Goal: Task Accomplishment & Management: Complete application form

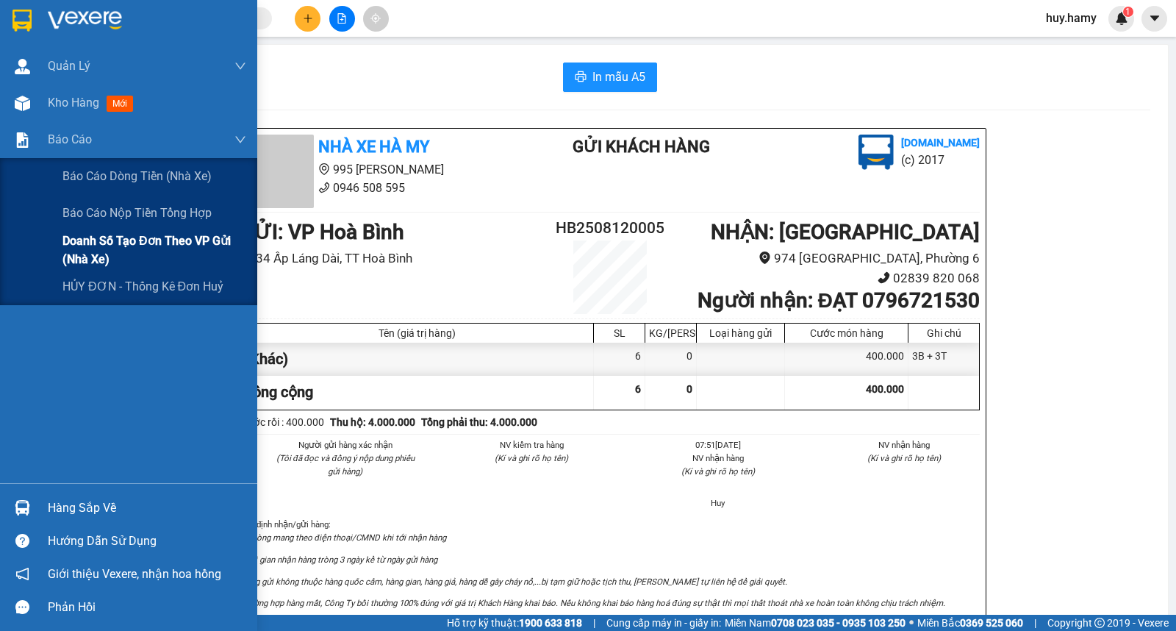
click at [126, 233] on span "Doanh số tạo đơn theo VP gửi (nhà xe)" at bounding box center [154, 250] width 184 height 37
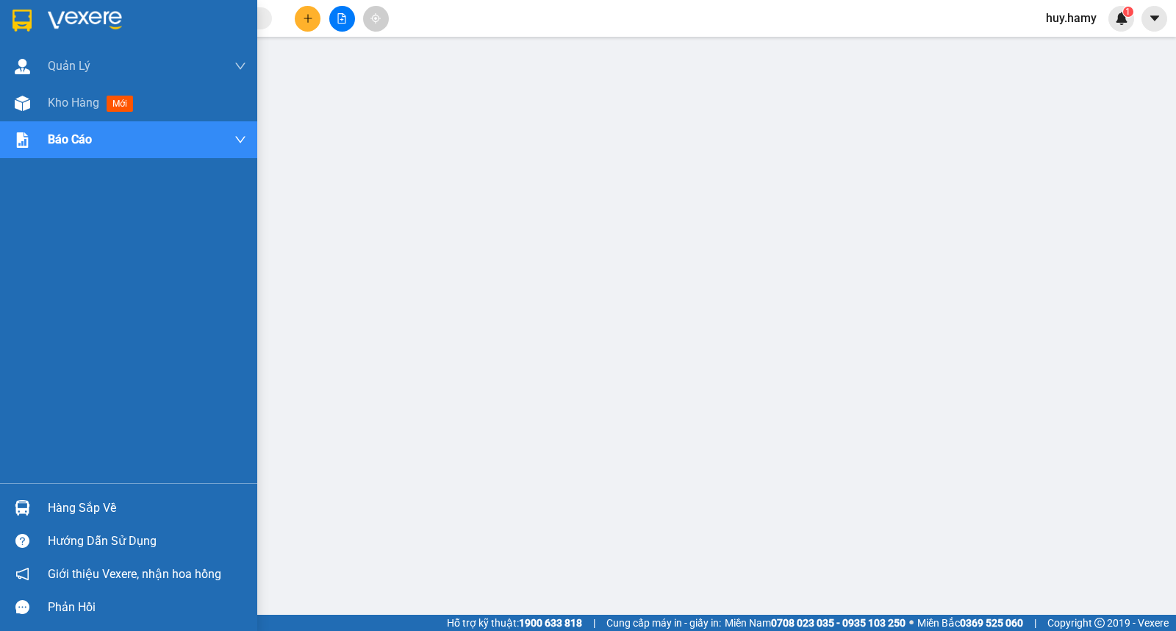
click at [87, 516] on div "Hàng sắp về" at bounding box center [147, 508] width 199 height 22
click at [74, 96] on span "Kho hàng" at bounding box center [73, 103] width 51 height 14
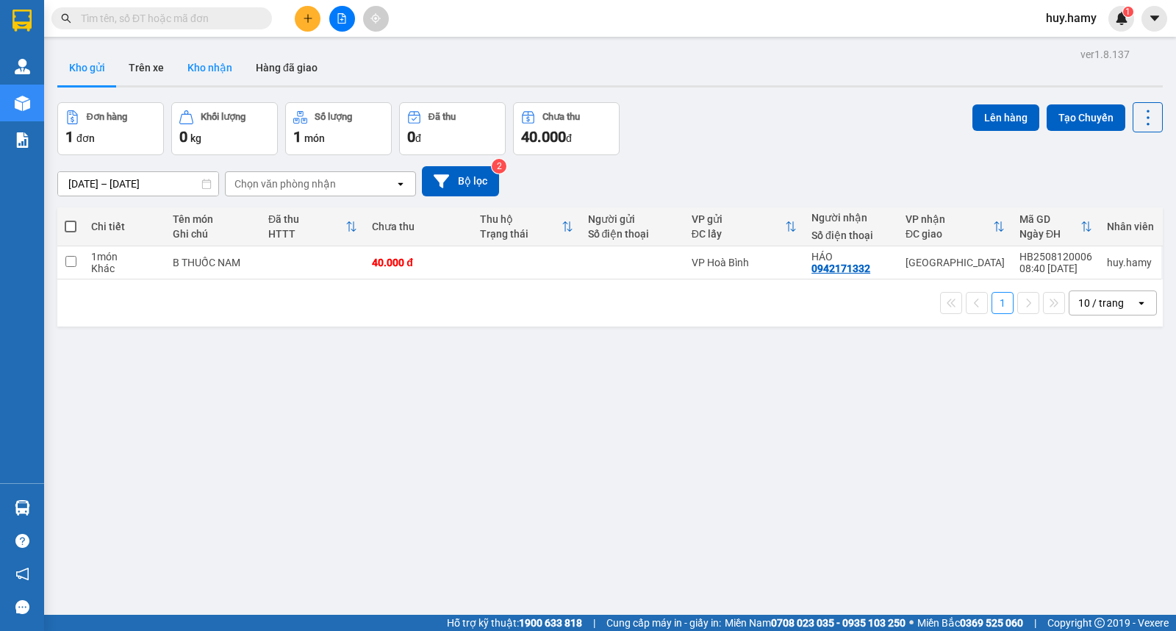
click at [201, 69] on button "Kho nhận" at bounding box center [210, 67] width 68 height 35
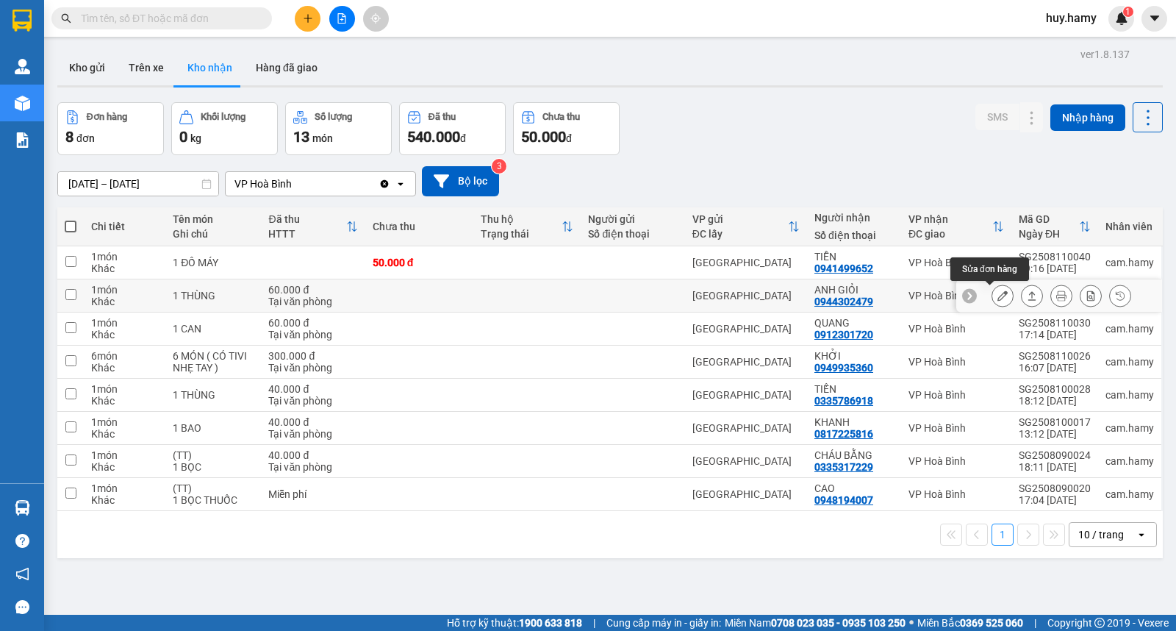
click at [998, 293] on icon at bounding box center [1003, 295] width 10 height 10
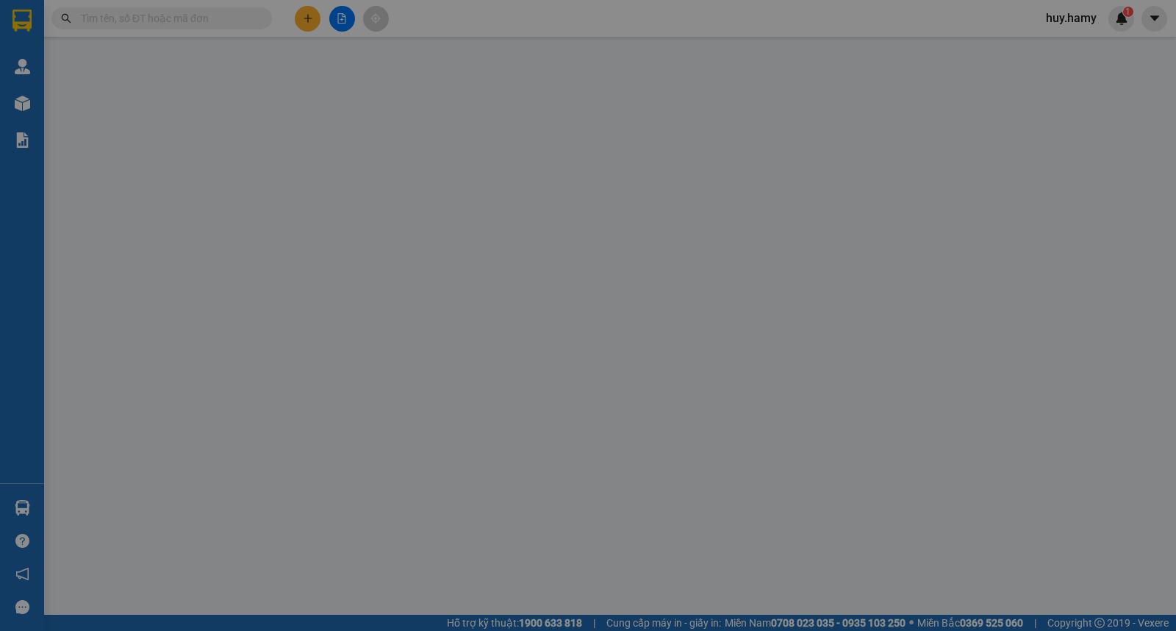
type input "0944302479"
type input "ANH GIỎI"
type input "60.000"
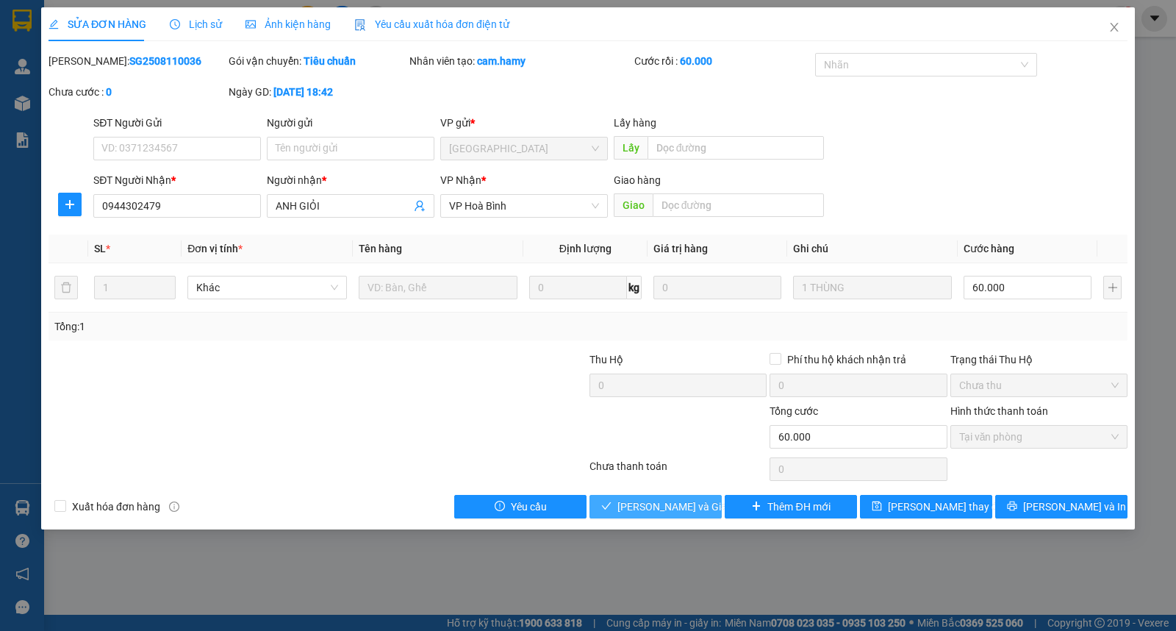
click at [660, 508] on span "[PERSON_NAME] và Giao hàng" at bounding box center [688, 506] width 141 height 16
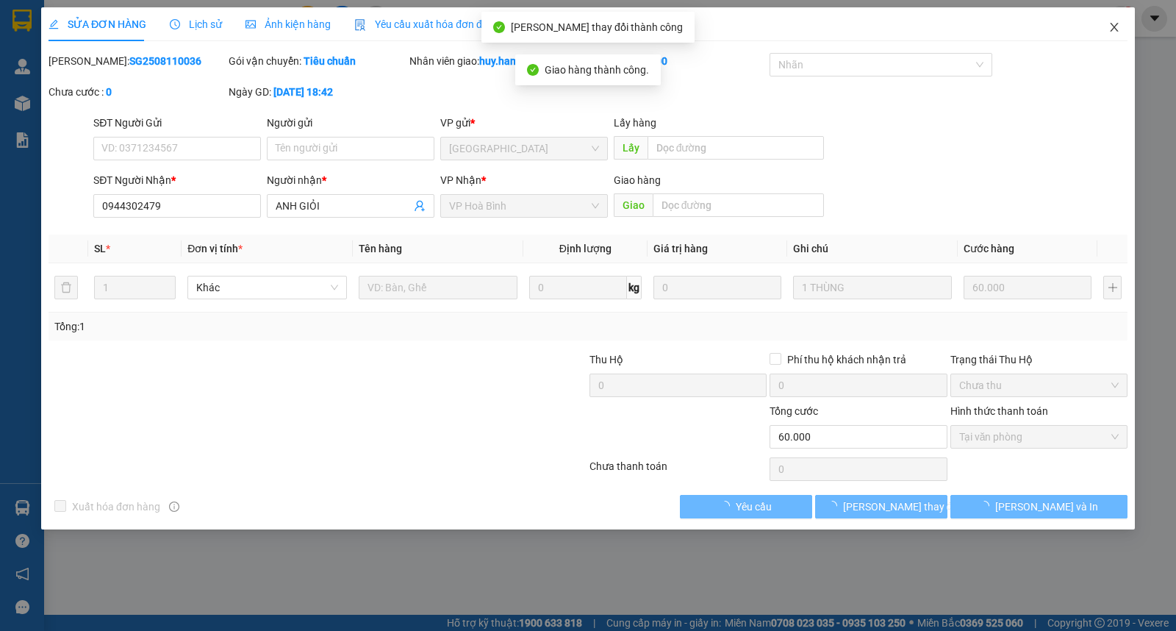
click at [1115, 26] on icon "close" at bounding box center [1114, 27] width 8 height 9
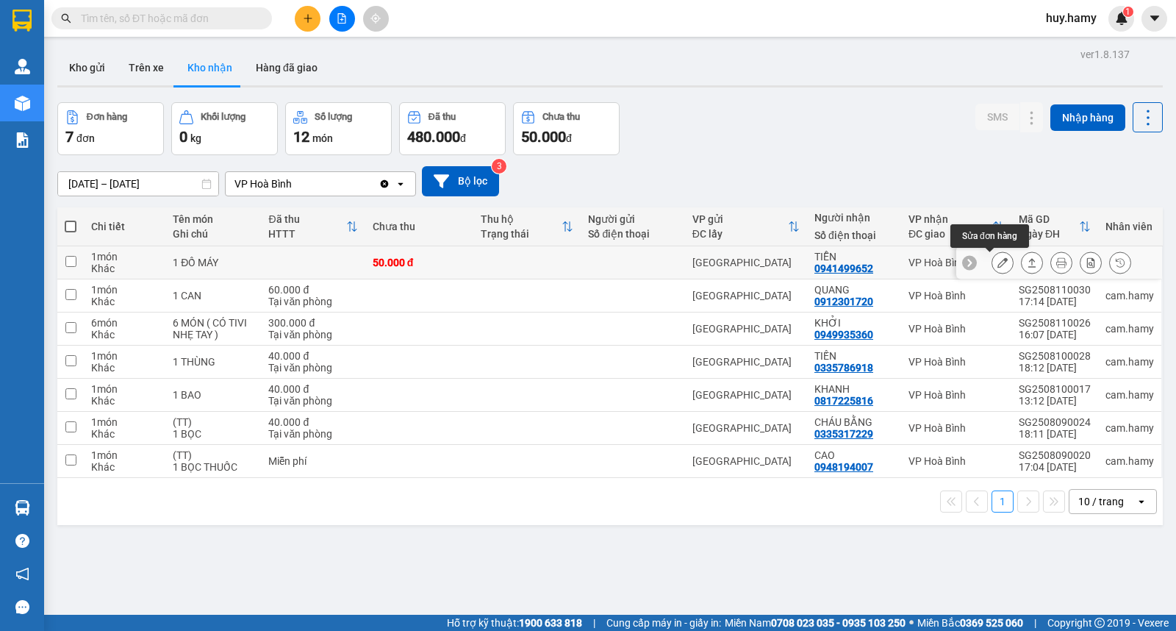
click at [998, 260] on icon at bounding box center [1003, 262] width 10 height 10
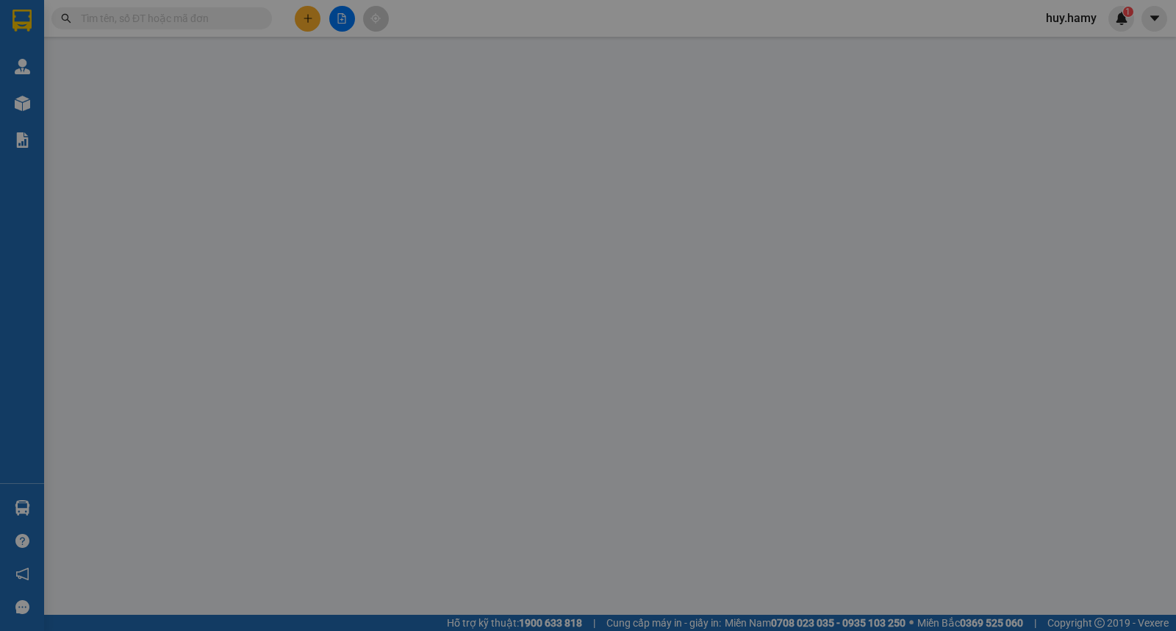
type input "0941499652"
type input "TIỄN"
type input "50.000"
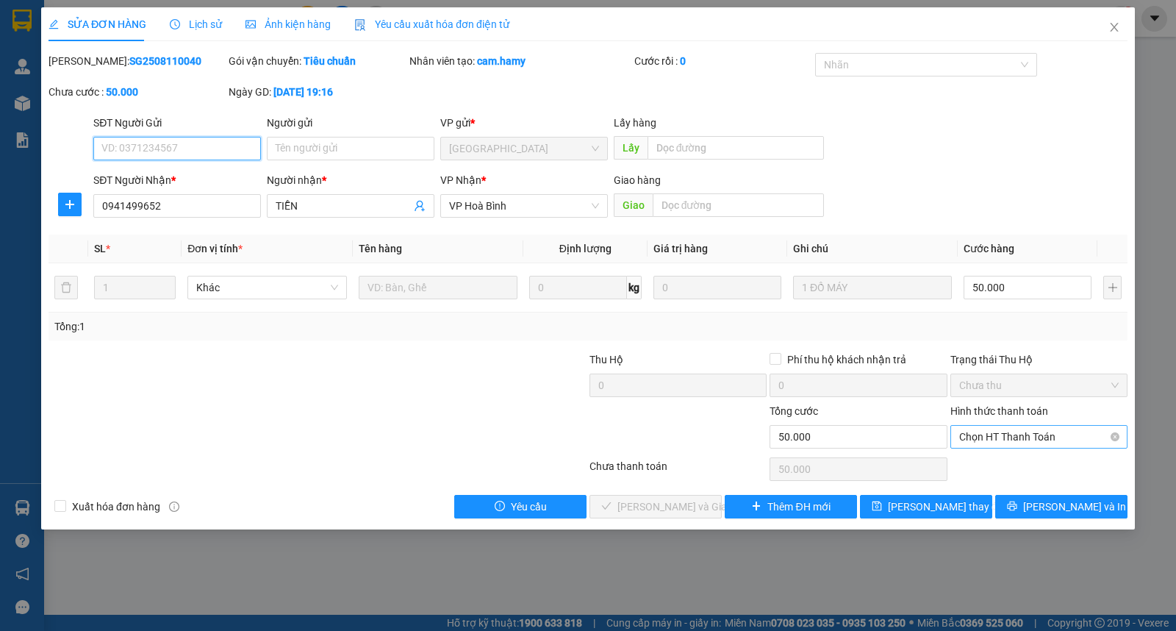
click at [1024, 437] on span "Chọn HT Thanh Toán" at bounding box center [1039, 437] width 160 height 22
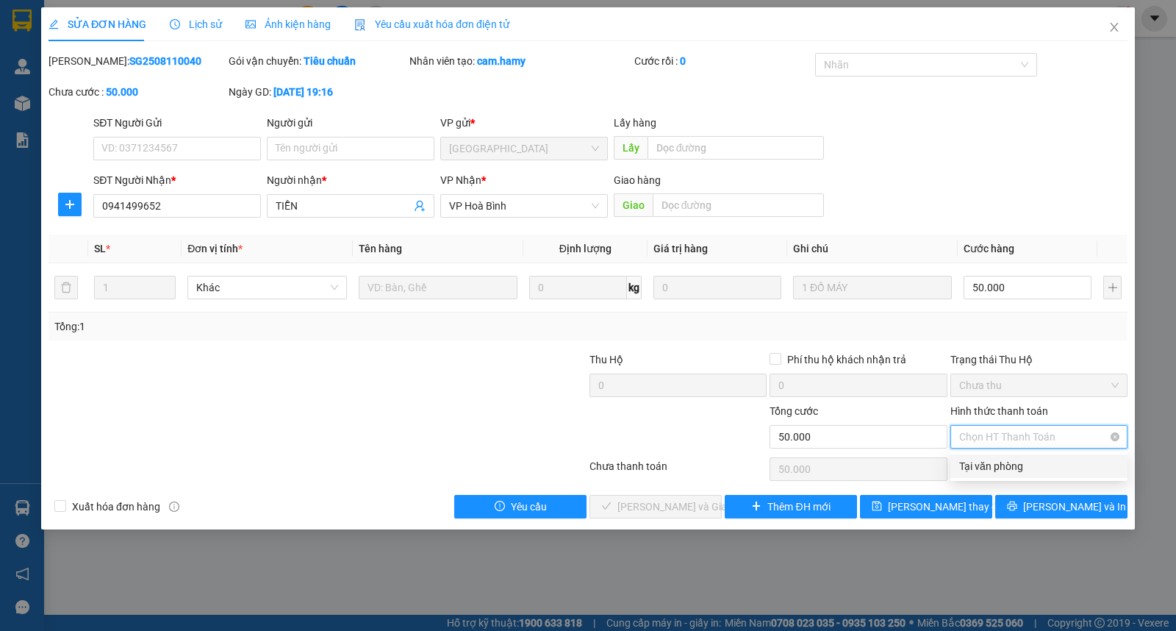
click at [1016, 458] on div "Tại văn phòng" at bounding box center [1039, 466] width 160 height 16
type input "0"
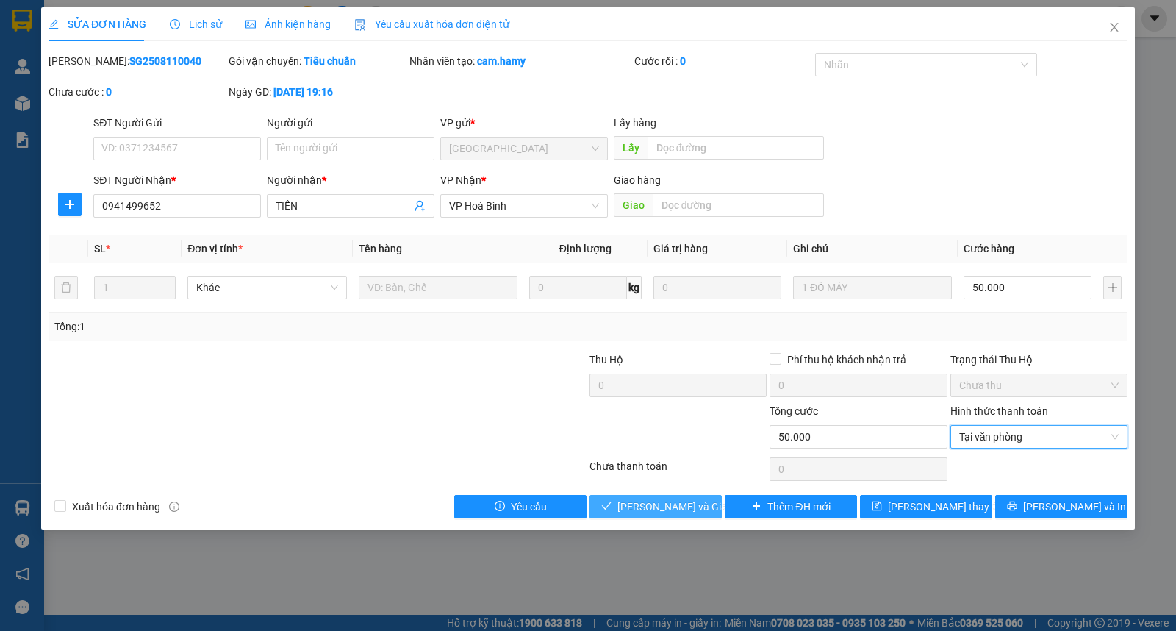
click at [673, 511] on span "[PERSON_NAME] và Giao hàng" at bounding box center [688, 506] width 141 height 16
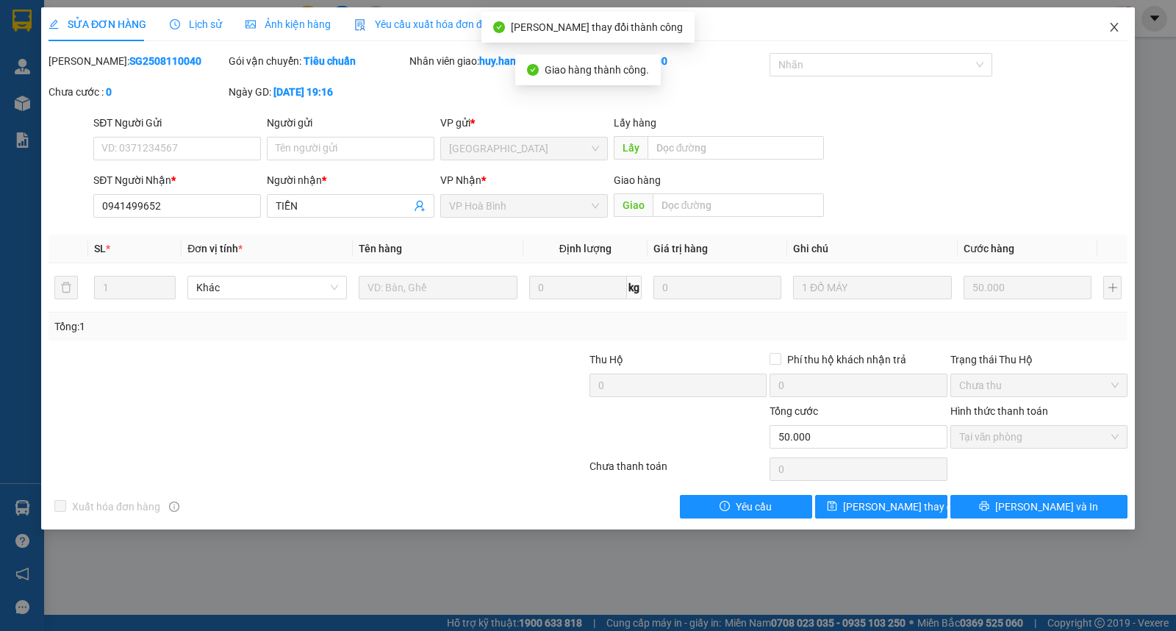
click at [1107, 23] on span "Close" at bounding box center [1114, 27] width 41 height 41
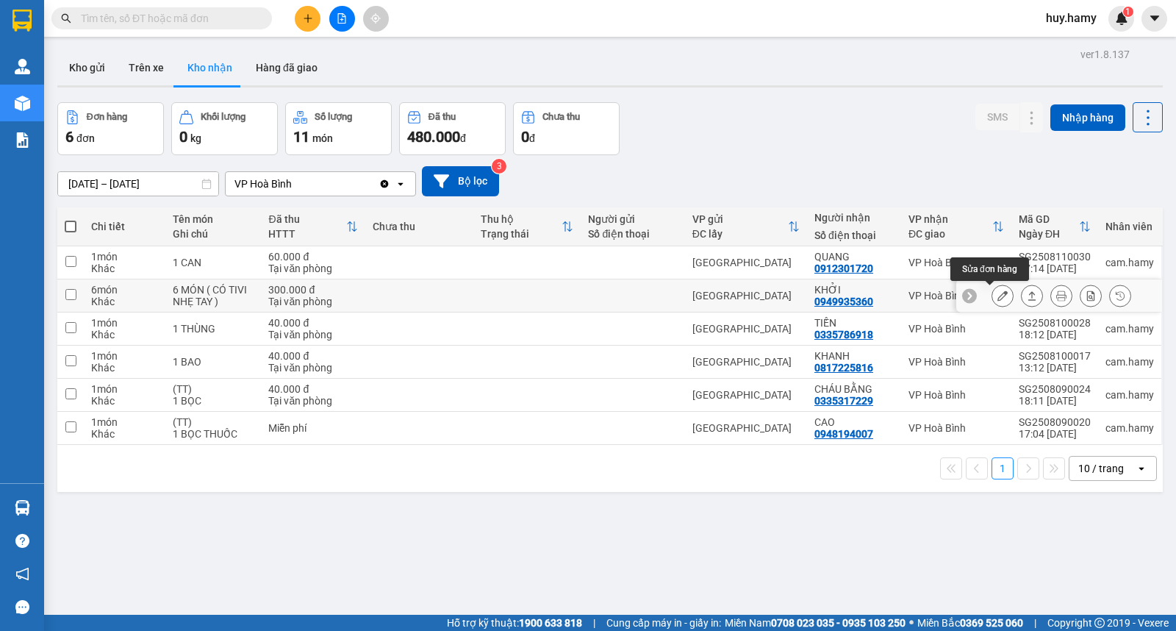
click at [998, 293] on icon at bounding box center [1003, 295] width 10 height 10
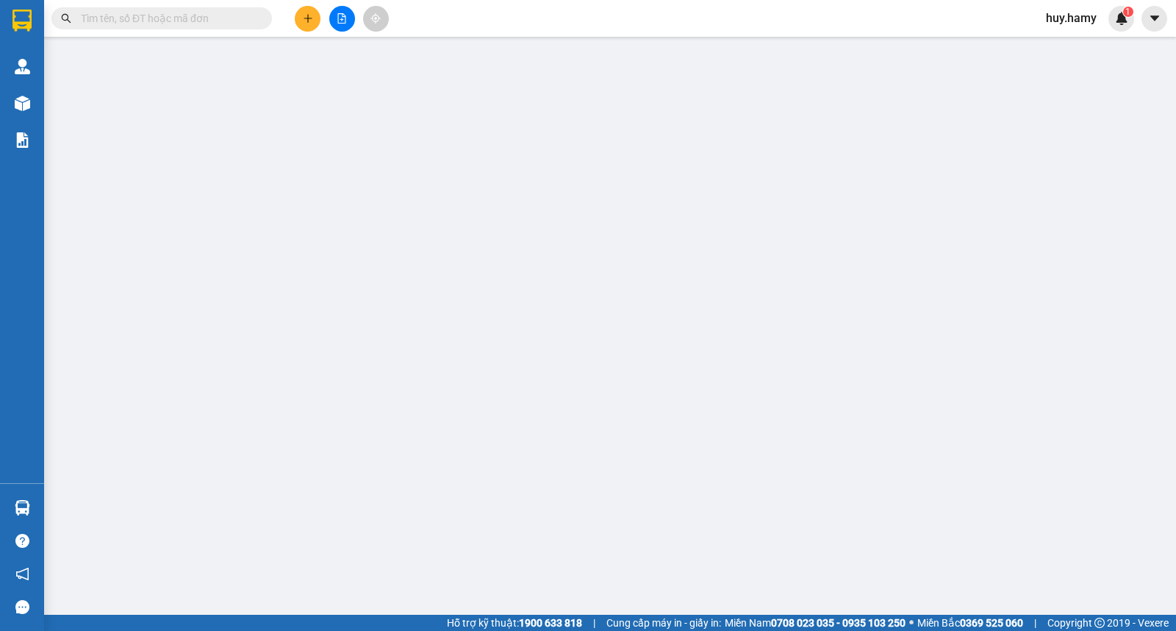
type input "0949935360"
type input "KHỞI"
type input "300.000"
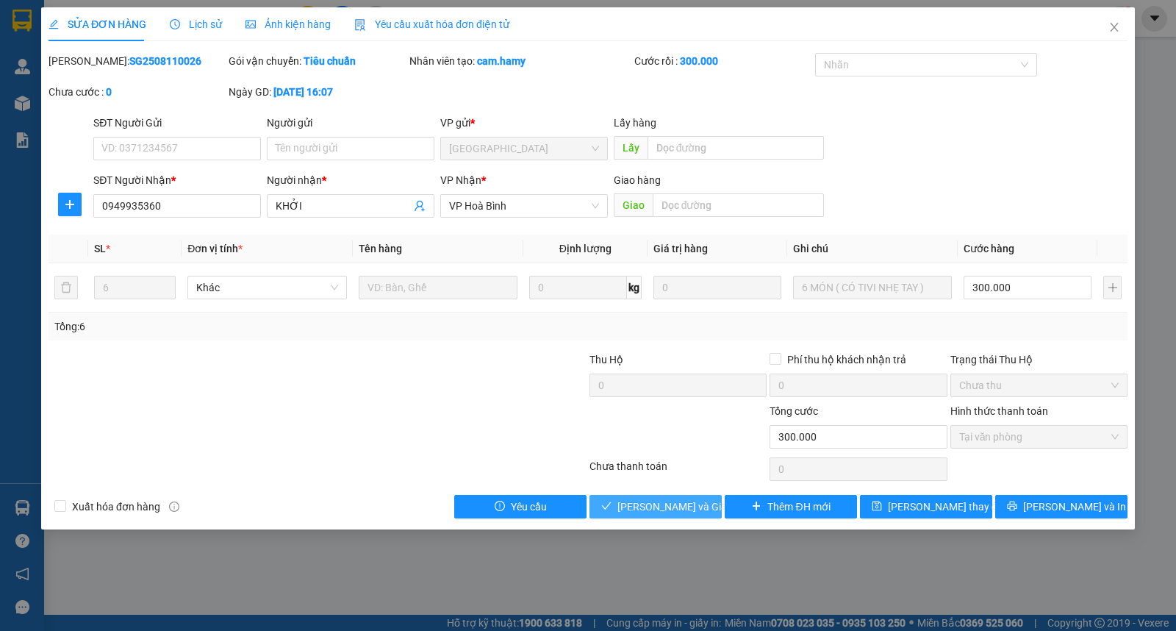
click at [671, 510] on span "[PERSON_NAME] và Giao hàng" at bounding box center [688, 506] width 141 height 16
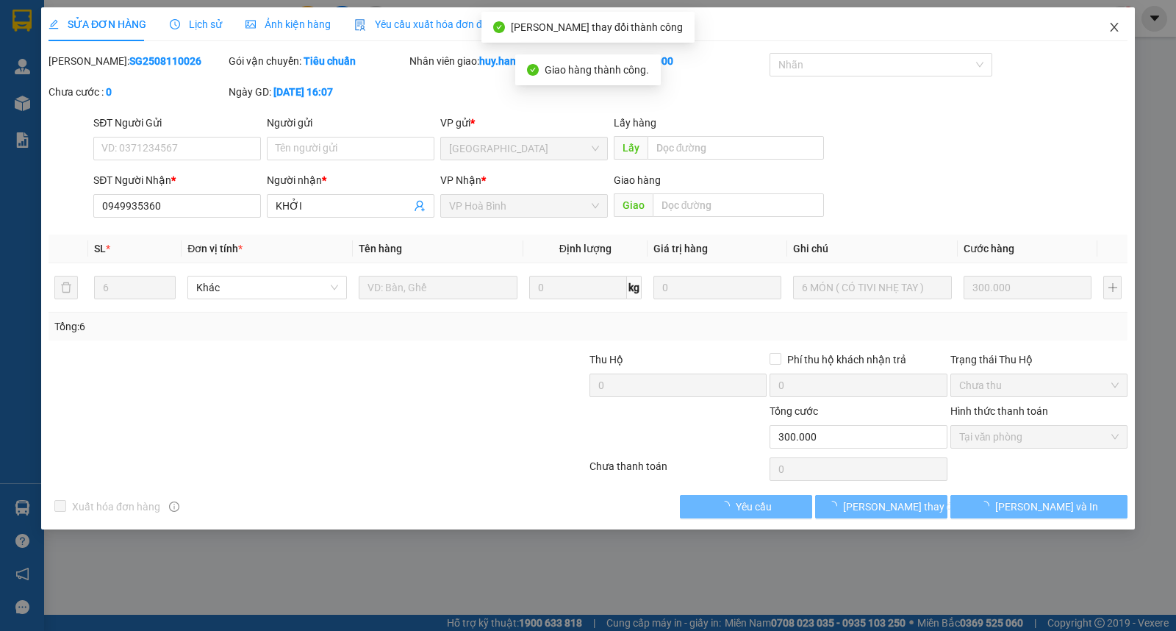
click at [1111, 24] on icon "close" at bounding box center [1114, 27] width 8 height 9
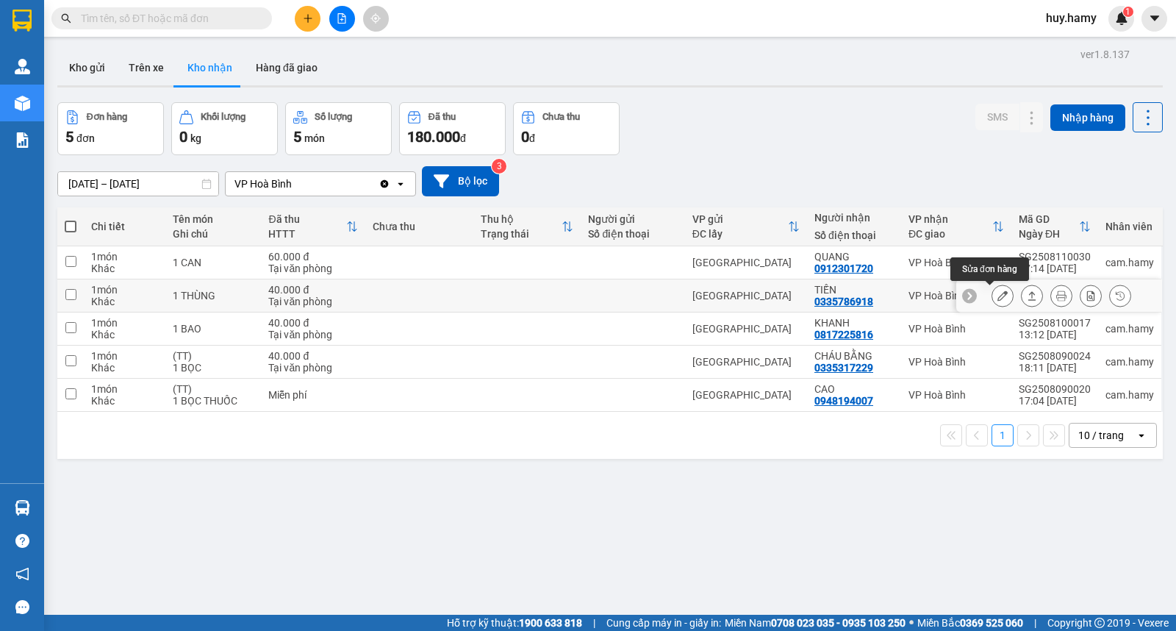
click at [993, 299] on button at bounding box center [1003, 296] width 21 height 26
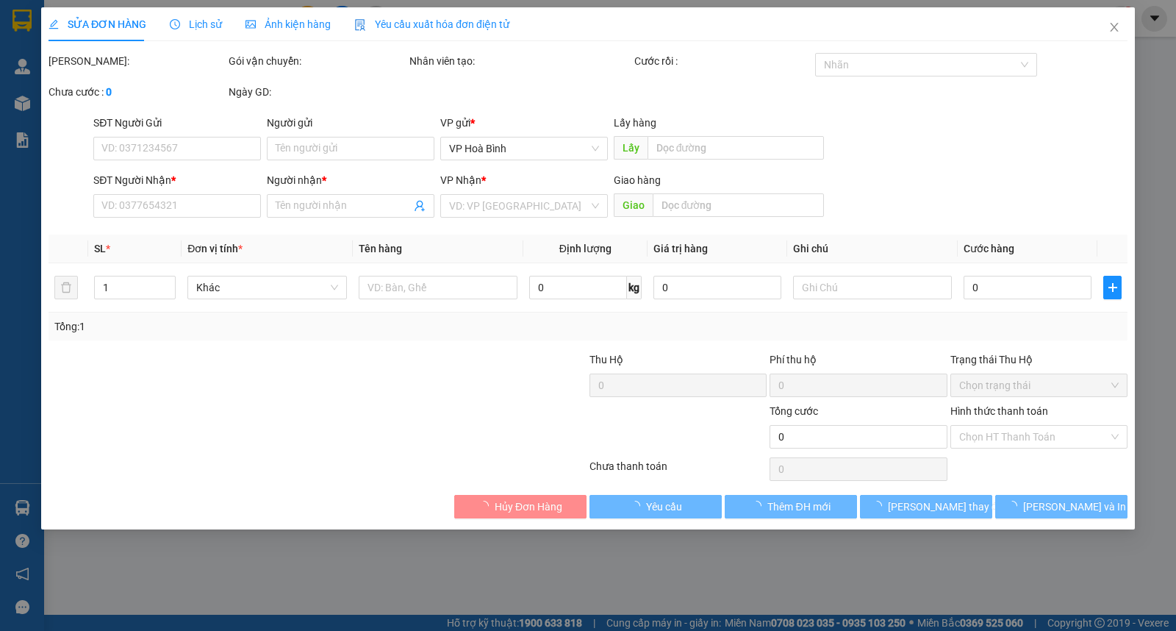
type input "0335786918"
type input "TIẾN"
type input "40.000"
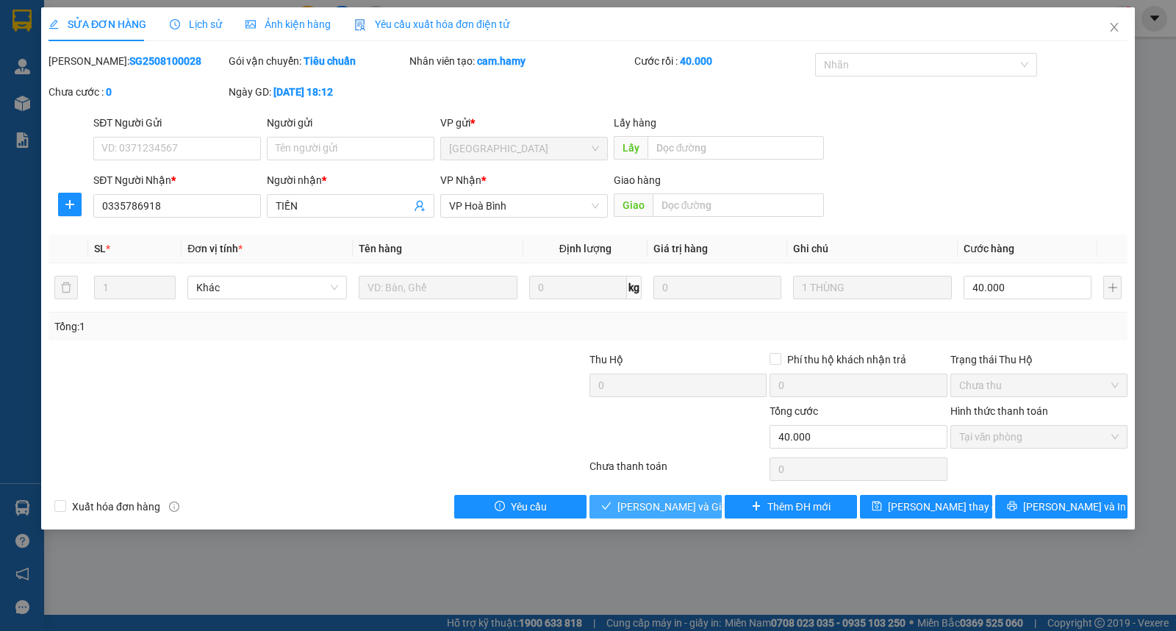
click at [663, 510] on span "[PERSON_NAME] và Giao hàng" at bounding box center [688, 506] width 141 height 16
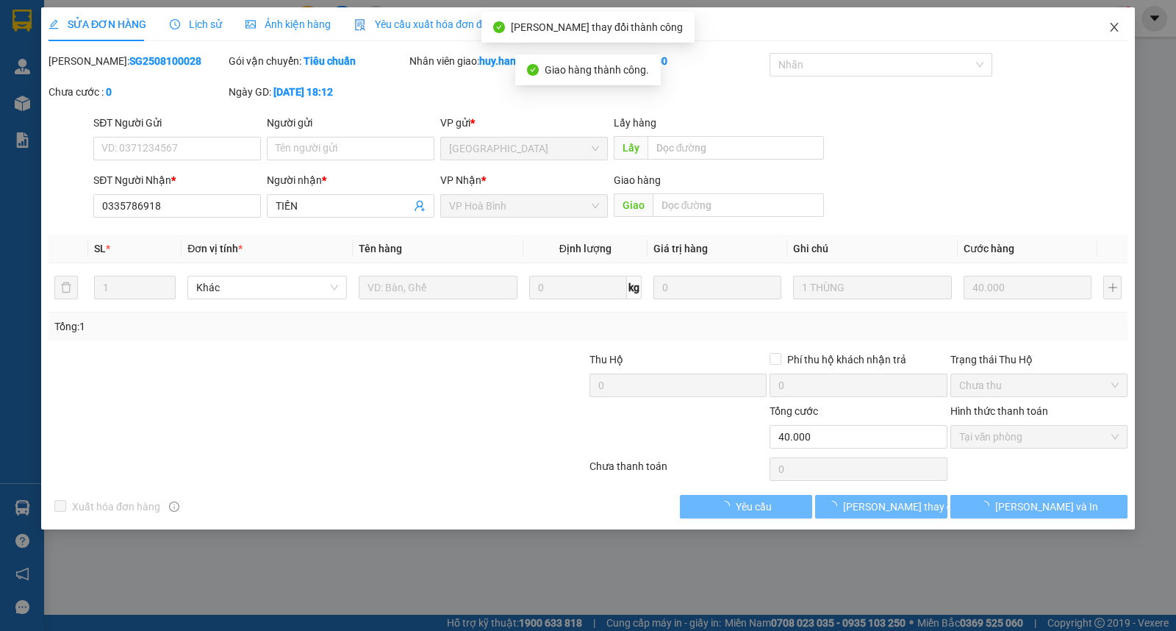
click at [1116, 21] on span "Close" at bounding box center [1114, 27] width 41 height 41
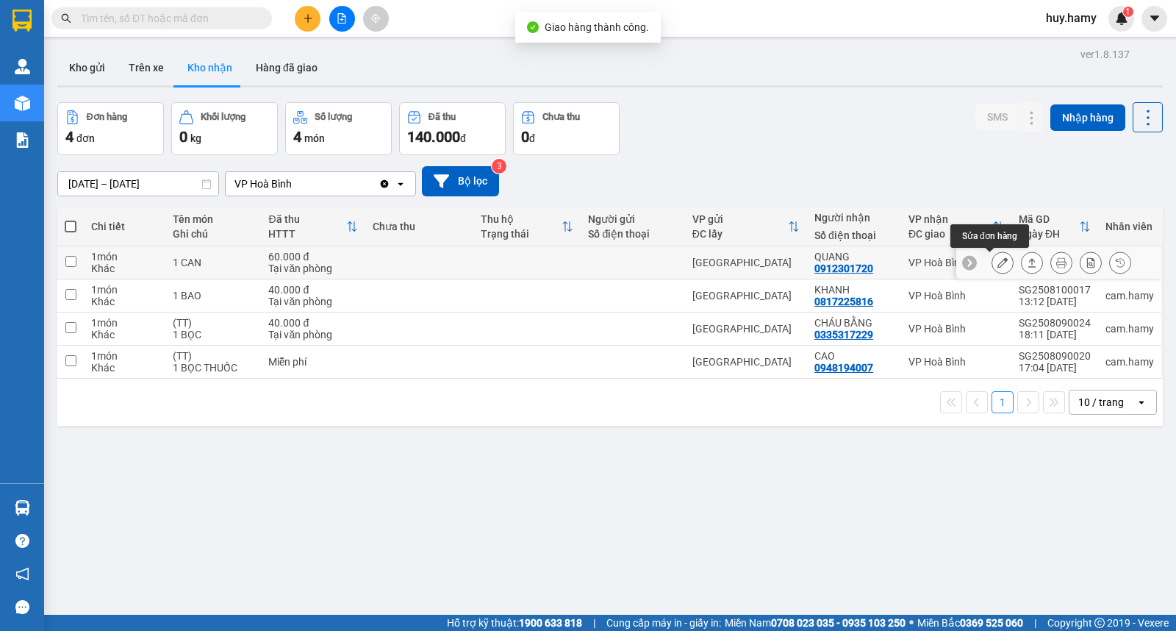
click at [996, 260] on button at bounding box center [1003, 263] width 21 height 26
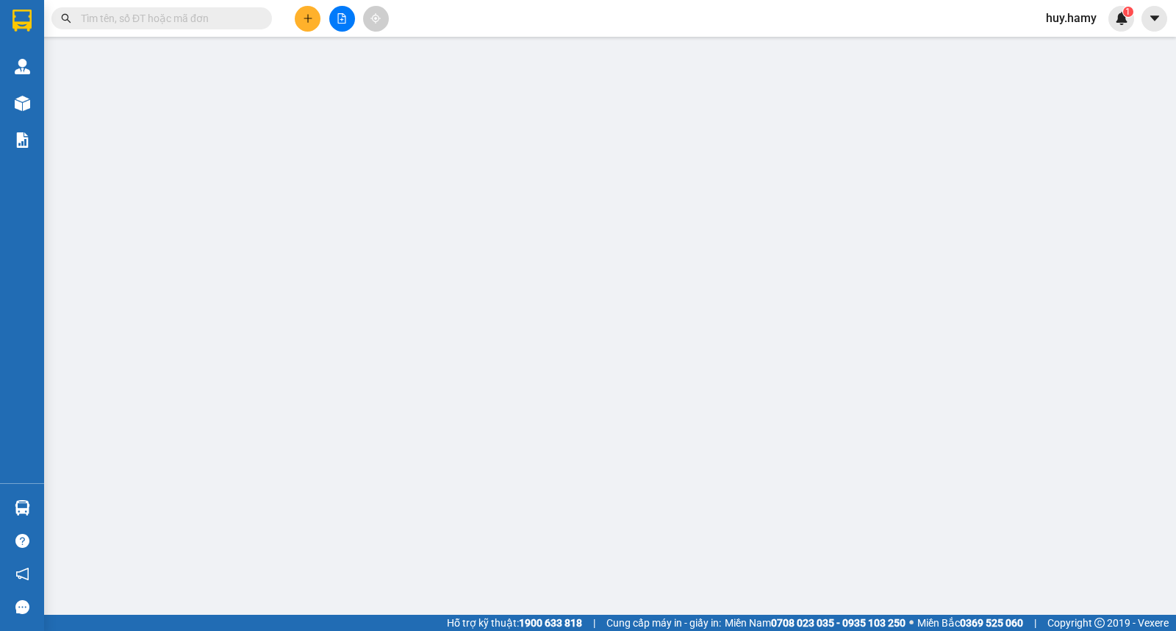
type input "0912301720"
type input "QUANG"
type input "60.000"
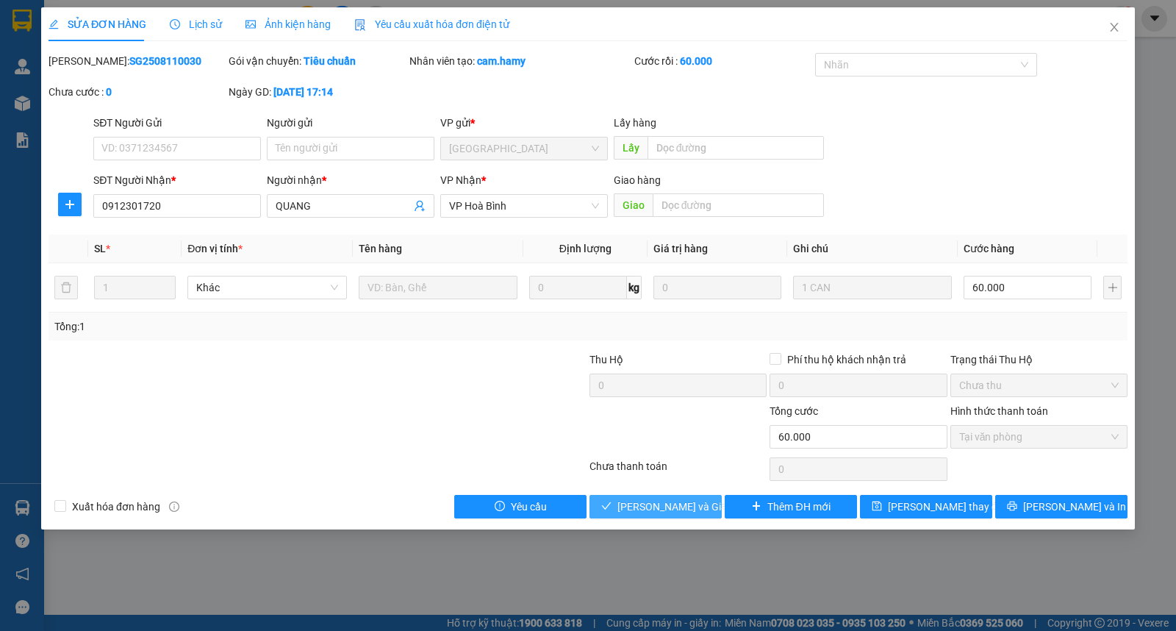
click at [686, 501] on span "[PERSON_NAME] và Giao hàng" at bounding box center [688, 506] width 141 height 16
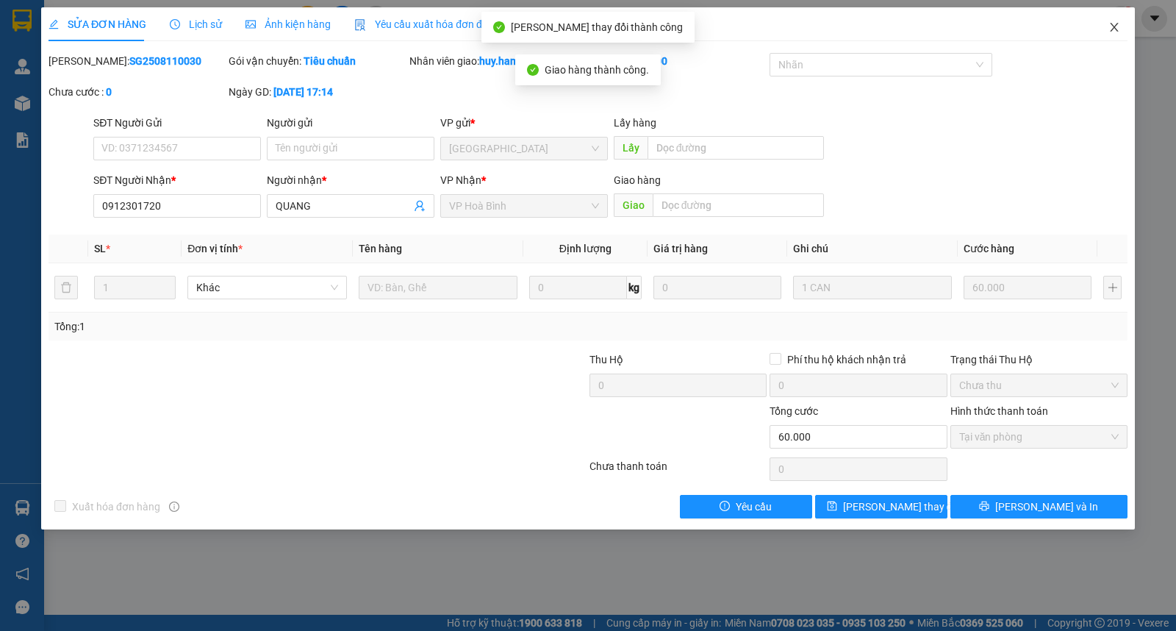
click at [1118, 28] on icon "close" at bounding box center [1115, 27] width 12 height 12
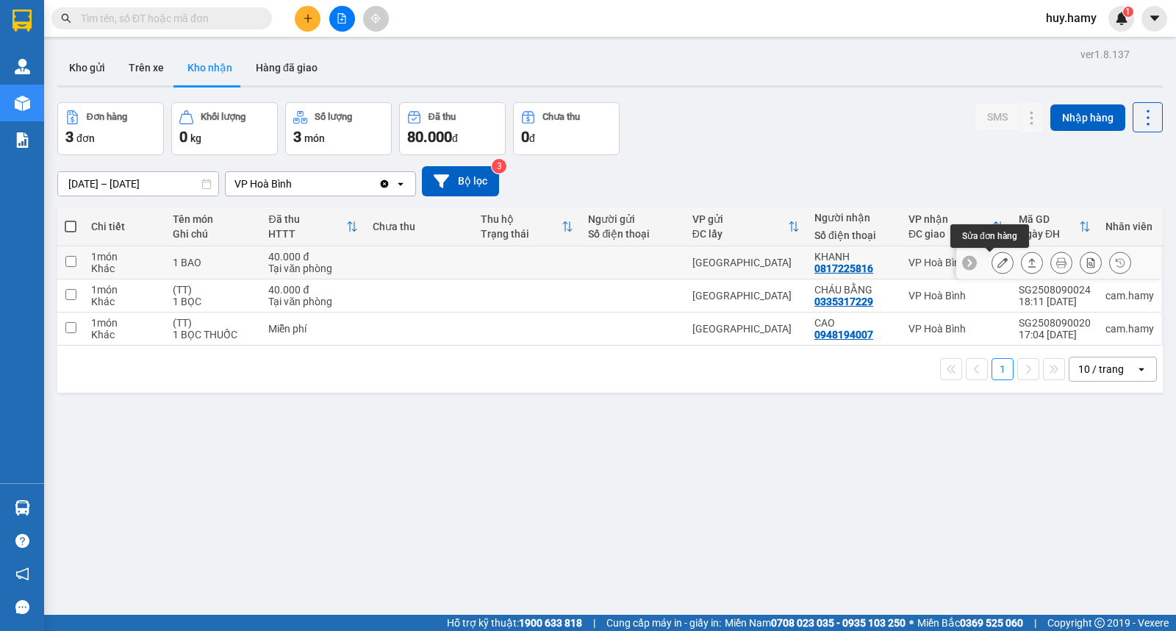
click at [993, 257] on button at bounding box center [1003, 263] width 21 height 26
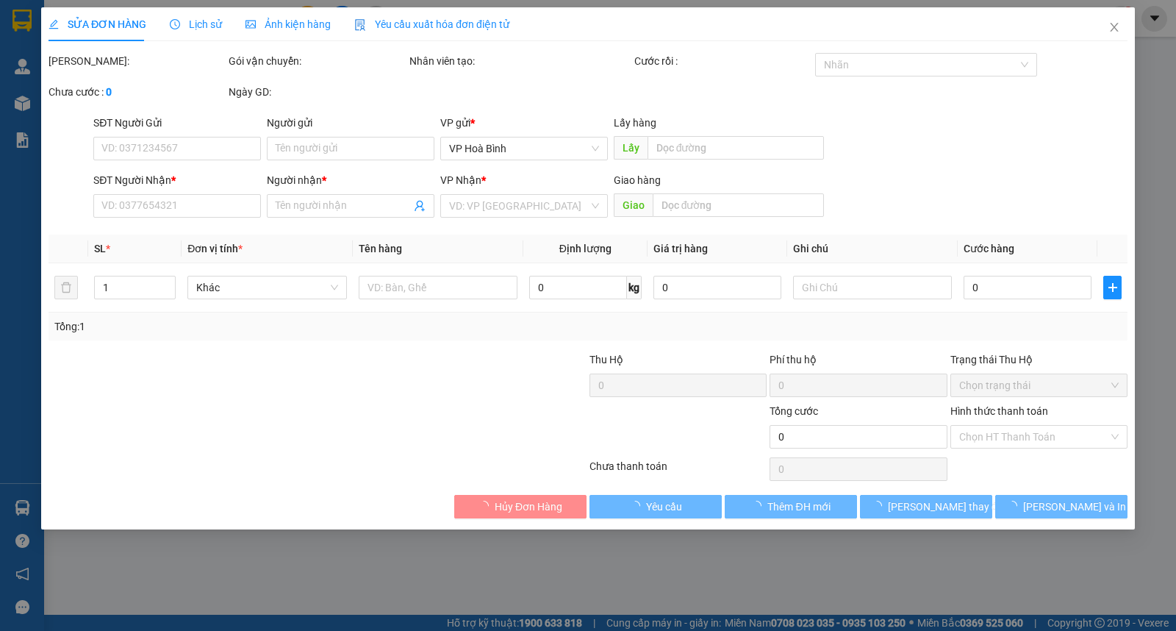
type input "0817225816"
type input "KHANH"
type input "40.000"
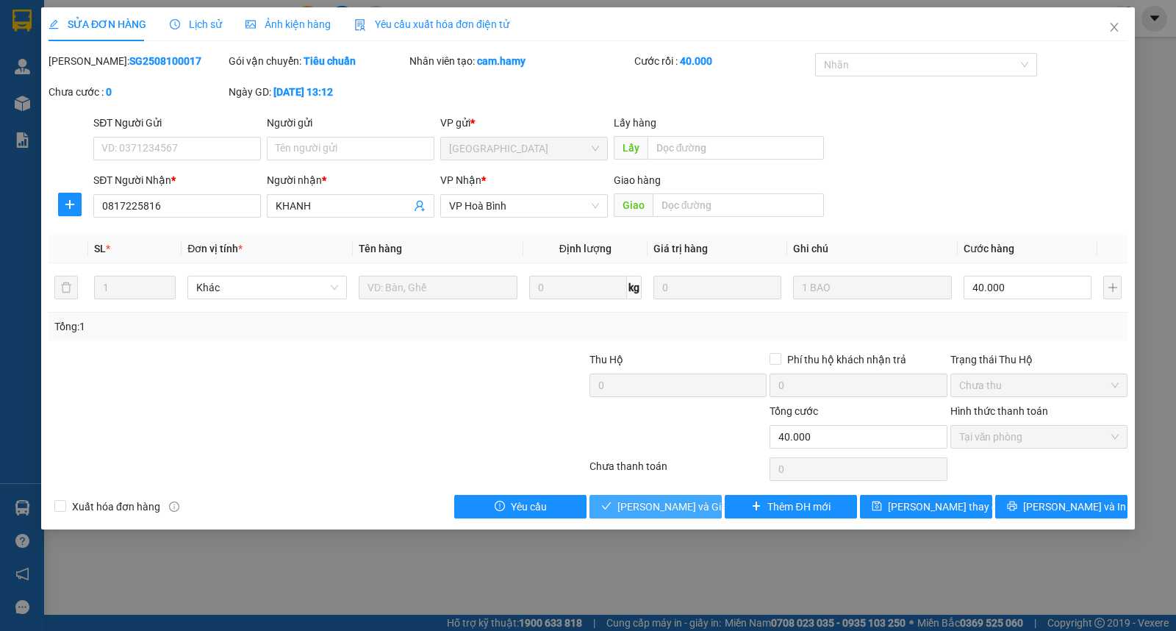
click at [682, 512] on span "[PERSON_NAME] và Giao hàng" at bounding box center [688, 506] width 141 height 16
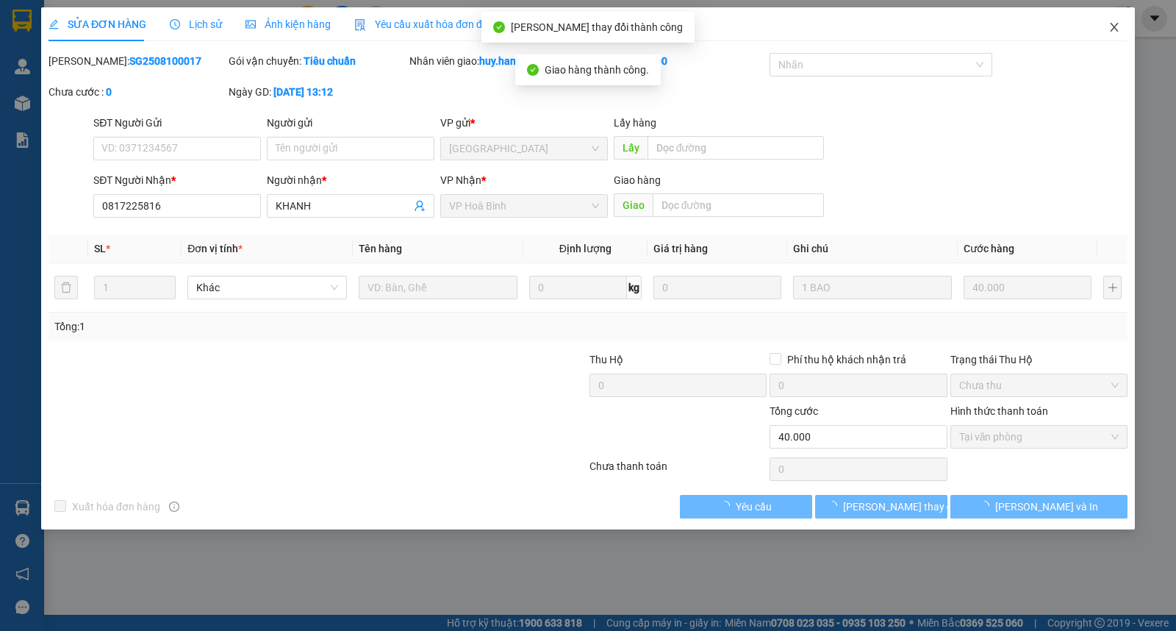
click at [1114, 29] on icon "close" at bounding box center [1114, 27] width 8 height 9
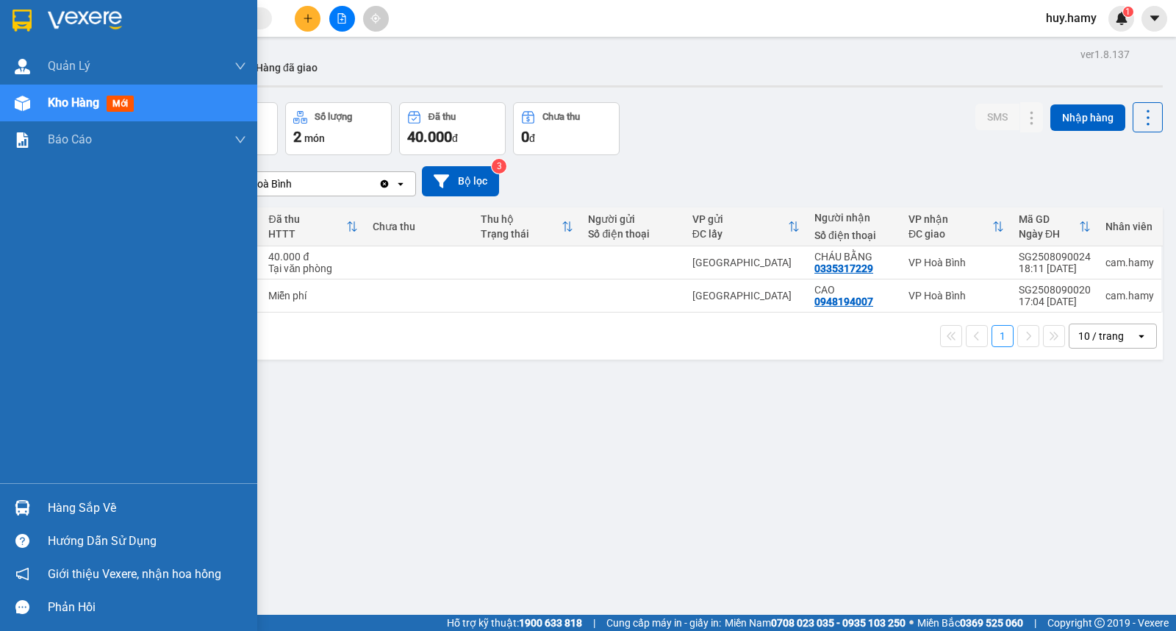
click at [86, 501] on div "Hàng sắp về" at bounding box center [147, 508] width 199 height 22
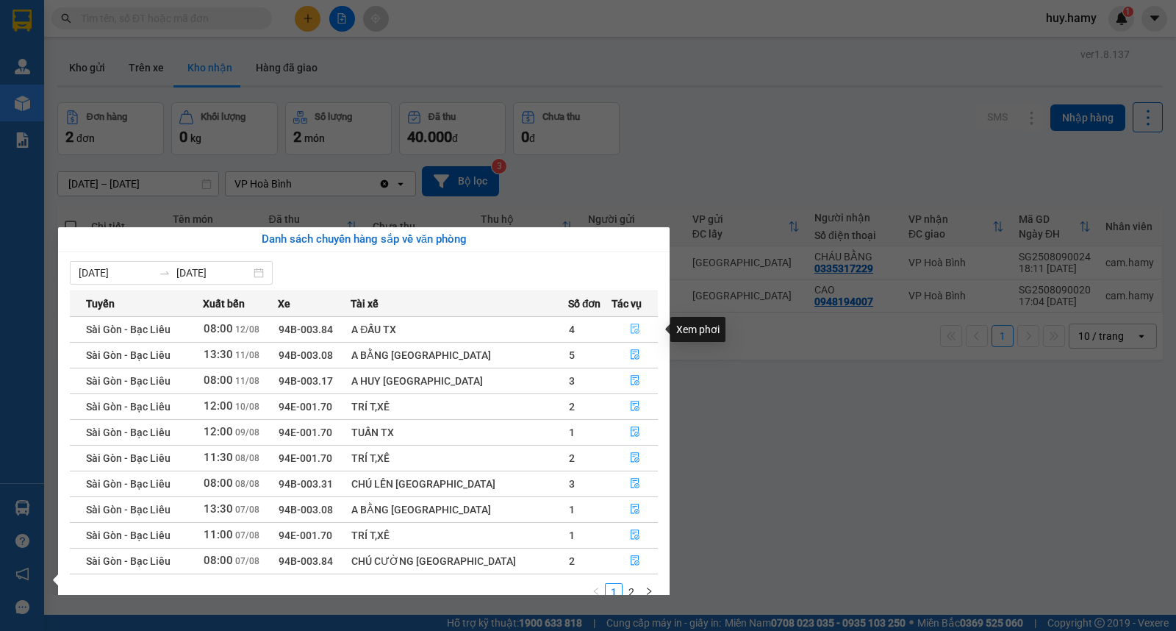
click at [633, 328] on icon "file-done" at bounding box center [635, 329] width 10 height 10
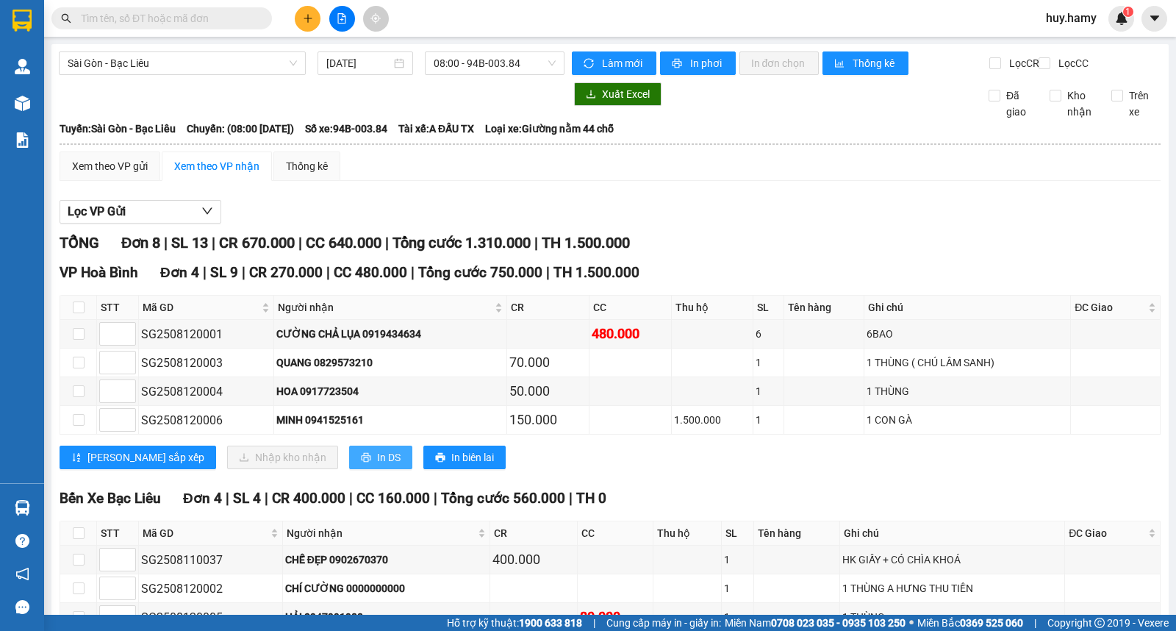
click at [377, 465] on span "In DS" at bounding box center [389, 457] width 24 height 16
click at [194, 15] on input "text" at bounding box center [168, 18] width 174 height 16
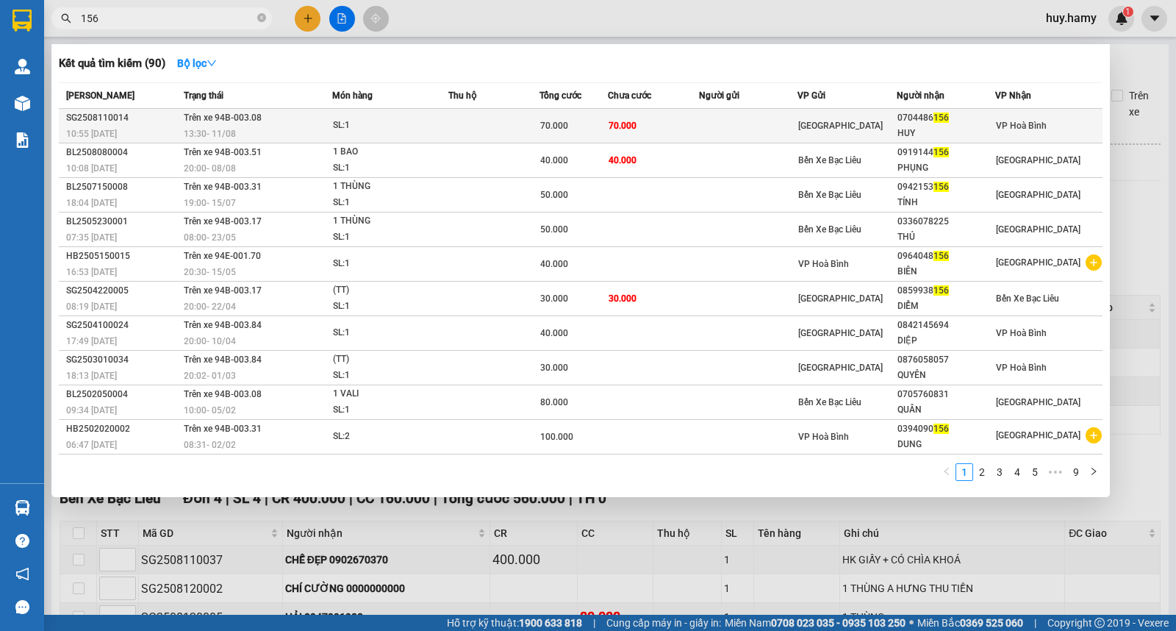
type input "156"
click at [283, 129] on div "13:30 [DATE]" at bounding box center [258, 134] width 148 height 16
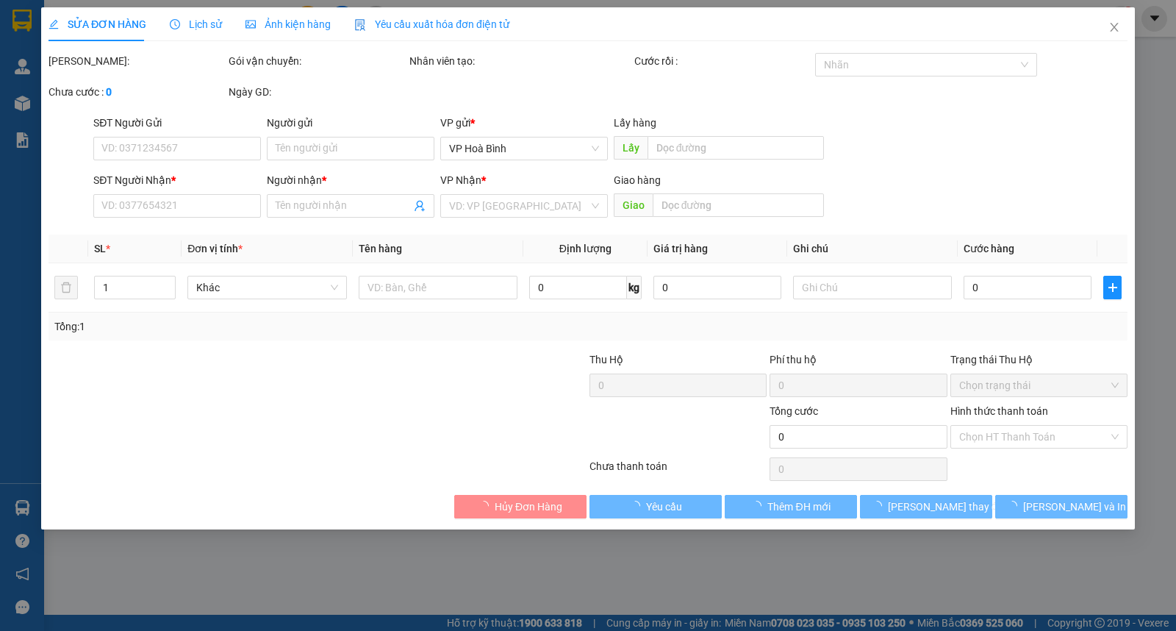
type input "0704486156"
type input "HUY"
type input "70.000"
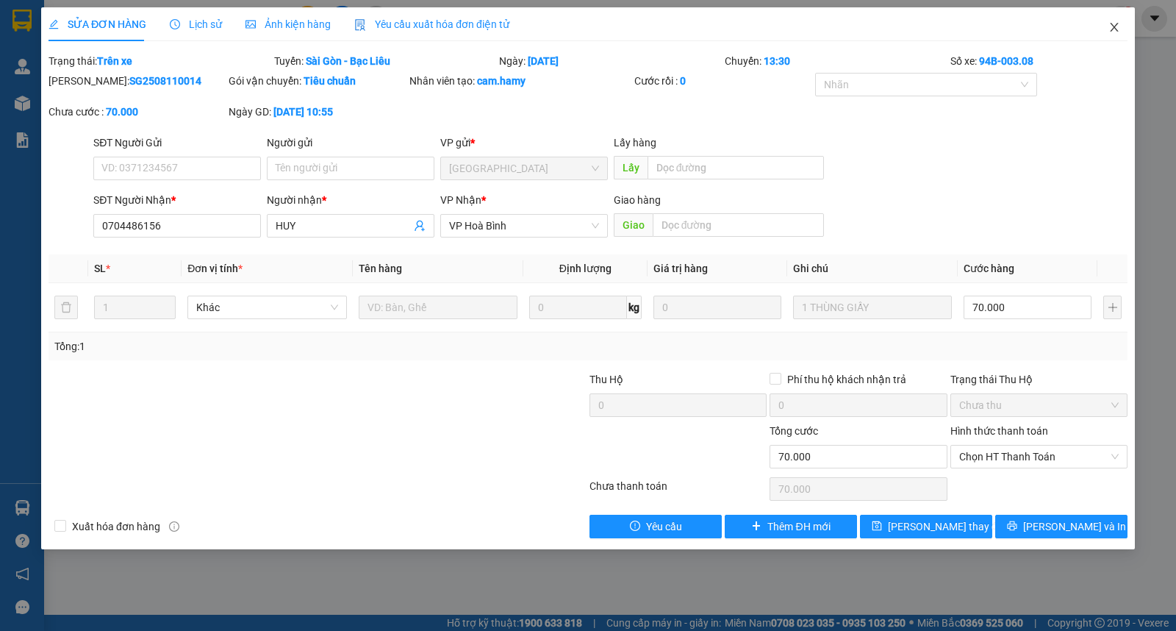
click at [1116, 26] on icon "close" at bounding box center [1114, 27] width 8 height 9
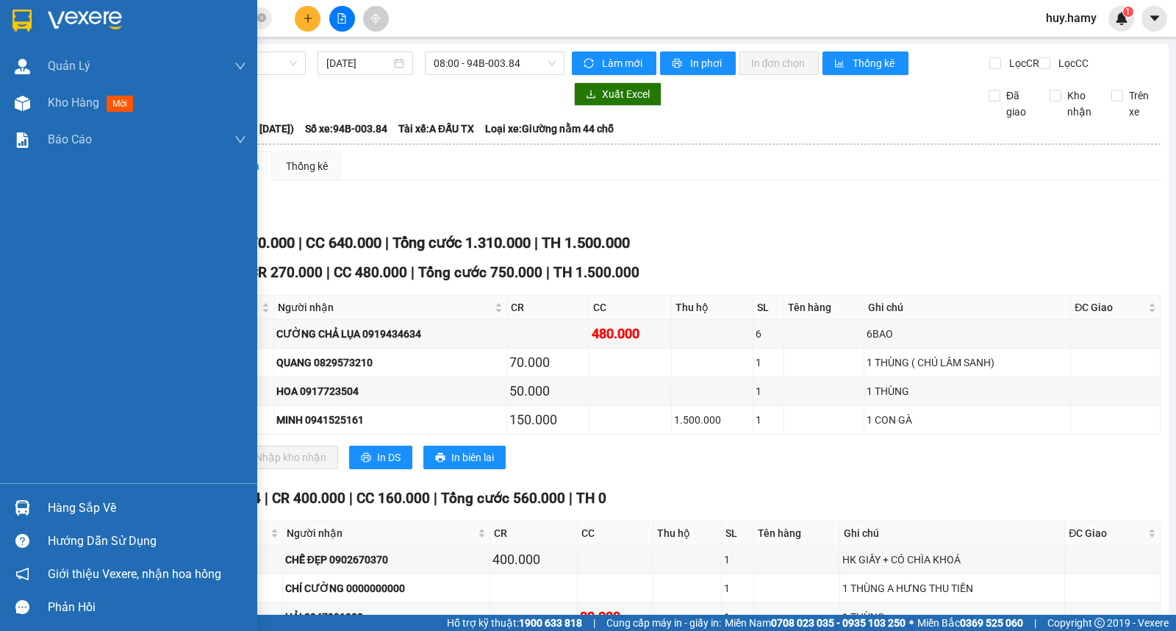
click at [75, 512] on div "Hàng sắp về" at bounding box center [147, 508] width 199 height 22
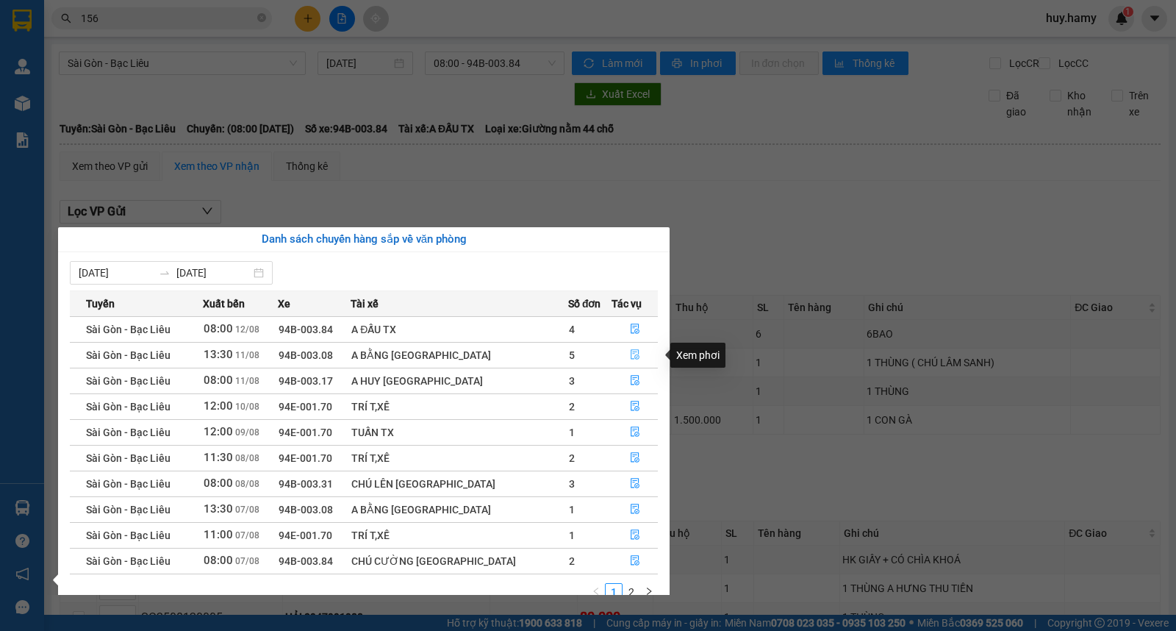
click at [631, 358] on icon "file-done" at bounding box center [635, 354] width 9 height 10
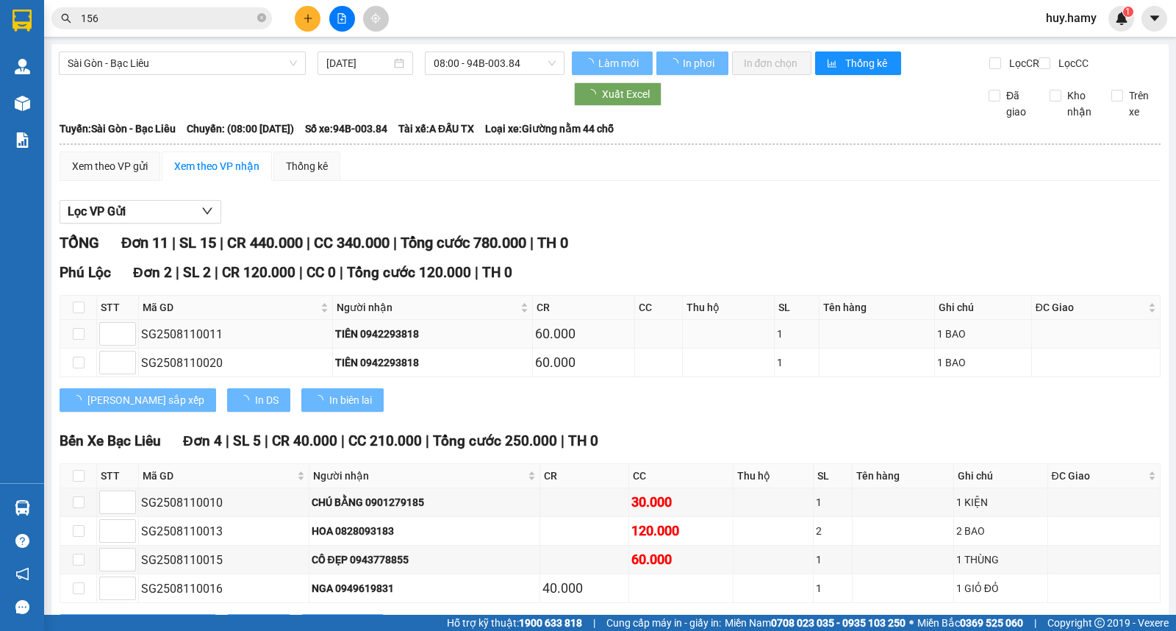
type input "[DATE]"
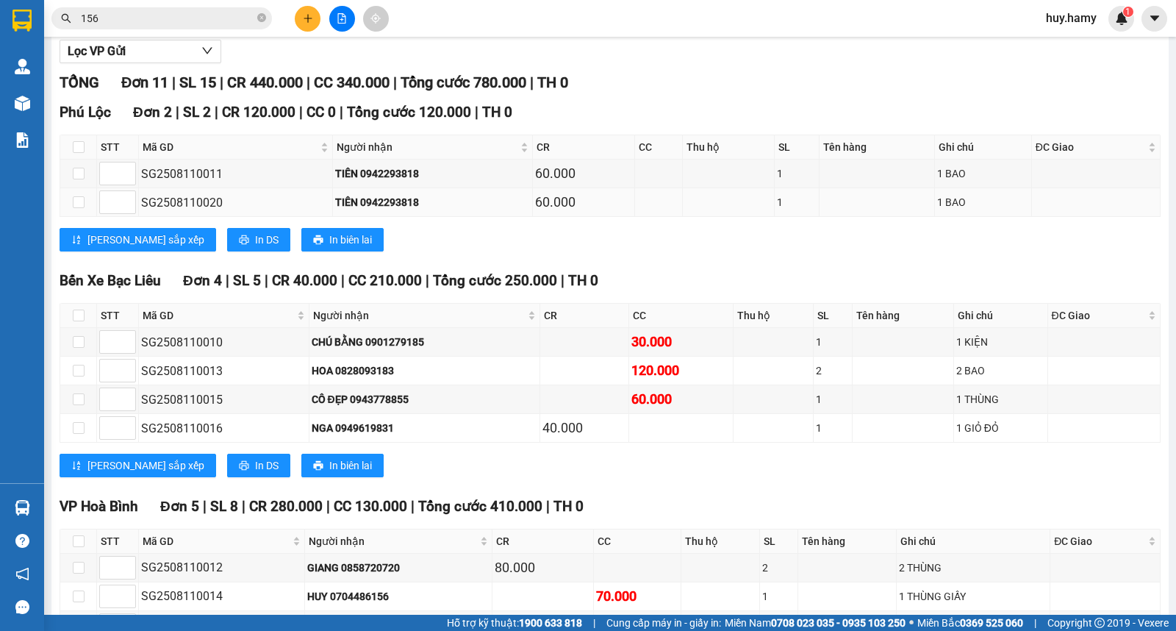
scroll to position [163, 0]
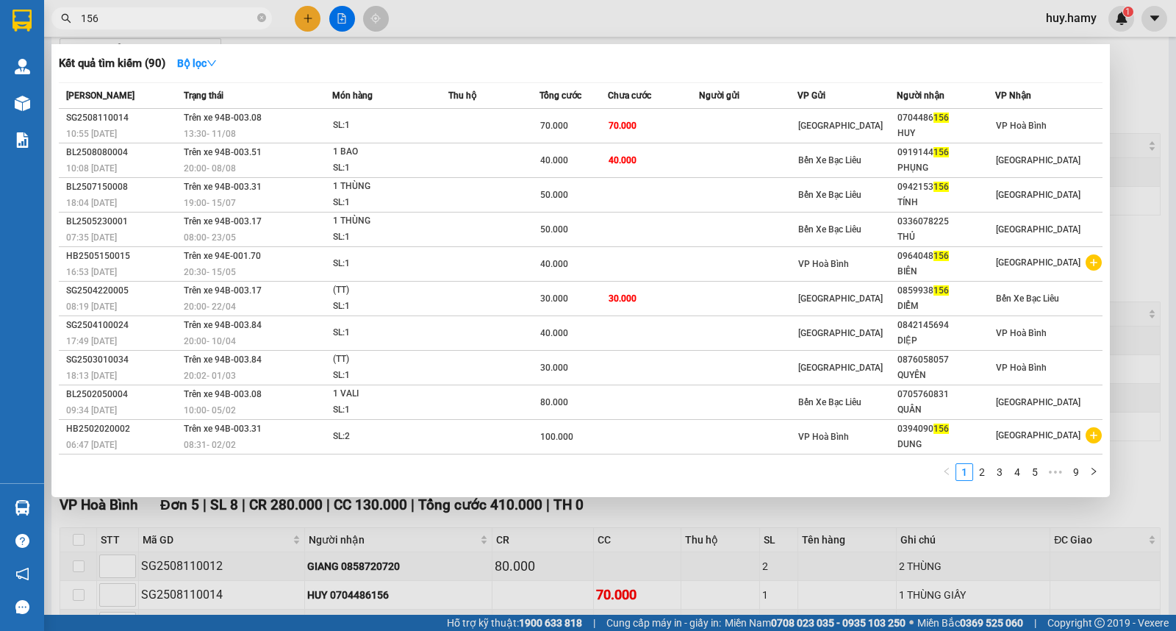
click at [159, 21] on input "156" at bounding box center [168, 18] width 174 height 16
type input "1"
